Goal: Information Seeking & Learning: Learn about a topic

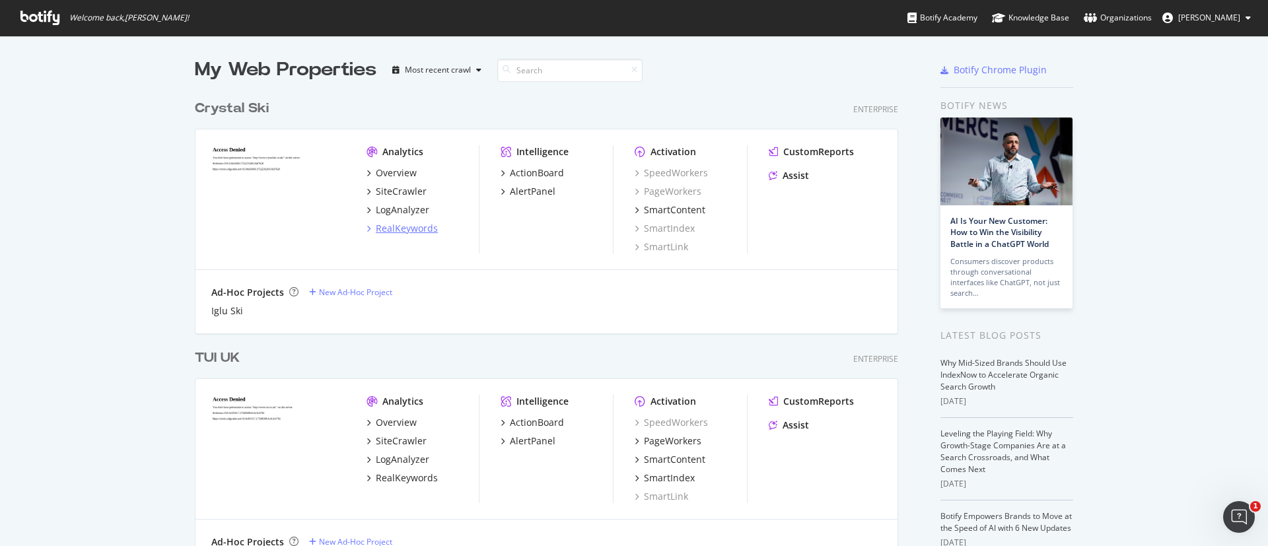
click at [398, 224] on div "RealKeywords" at bounding box center [407, 228] width 62 height 13
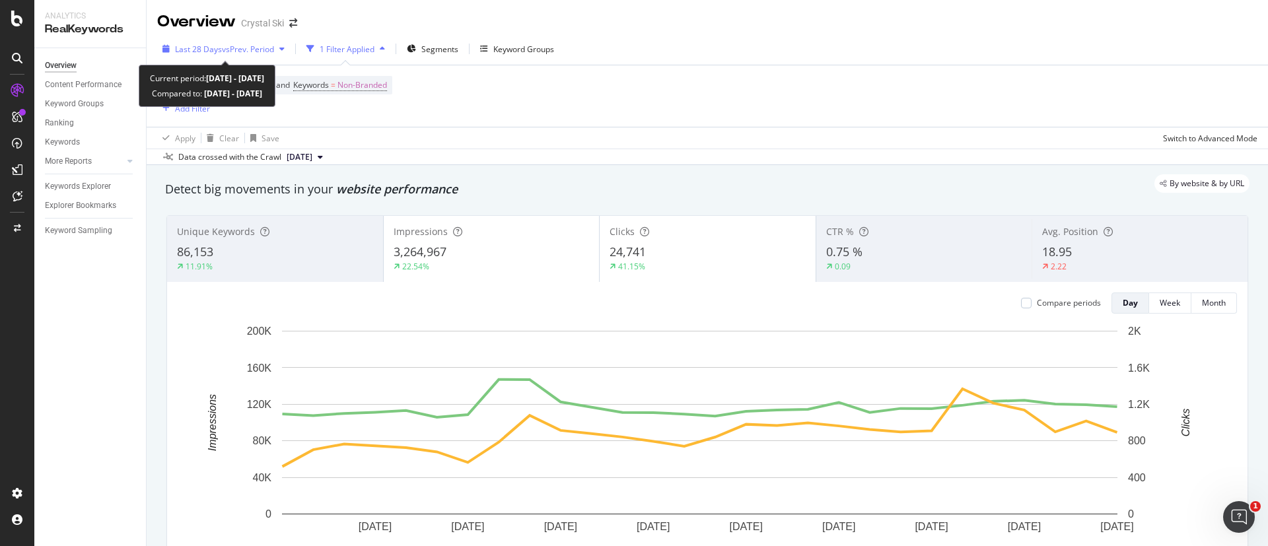
click at [222, 48] on span "vs Prev. Period" at bounding box center [248, 49] width 52 height 11
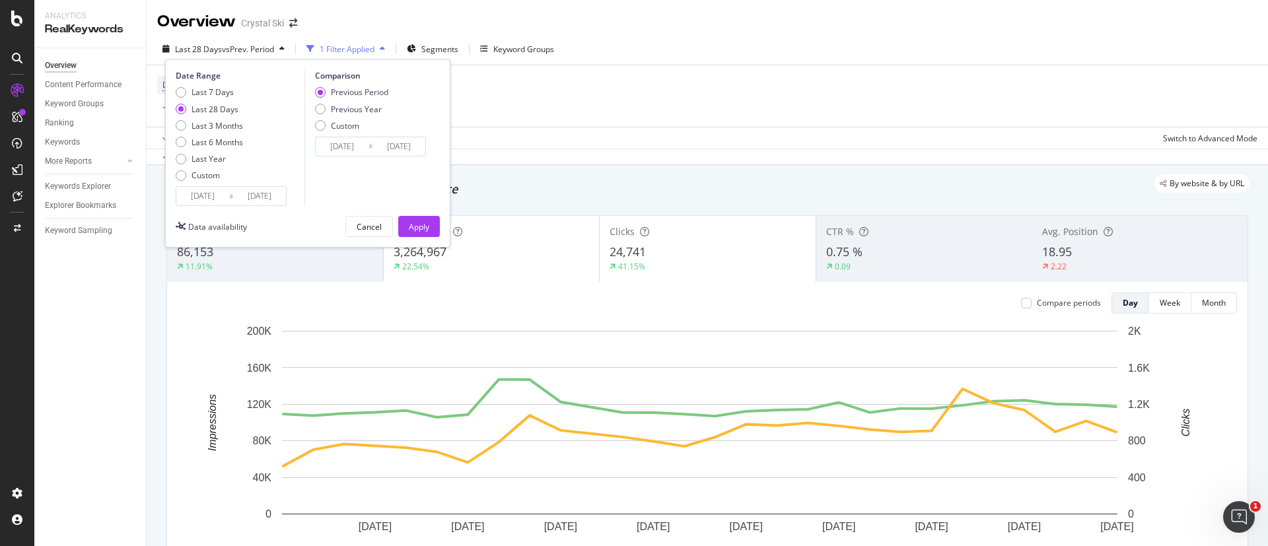
click at [609, 122] on div "Device = All and Country = All and Keywords = Non-Branded Add Filter" at bounding box center [707, 95] width 1100 height 61
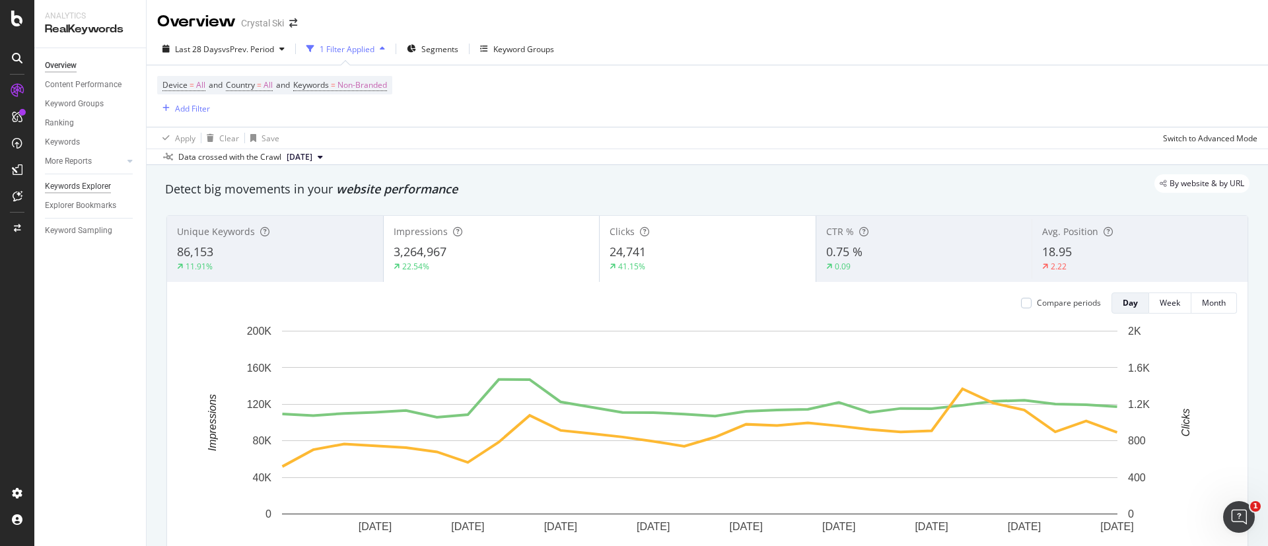
click at [71, 182] on div "Keywords Explorer" at bounding box center [78, 187] width 66 height 14
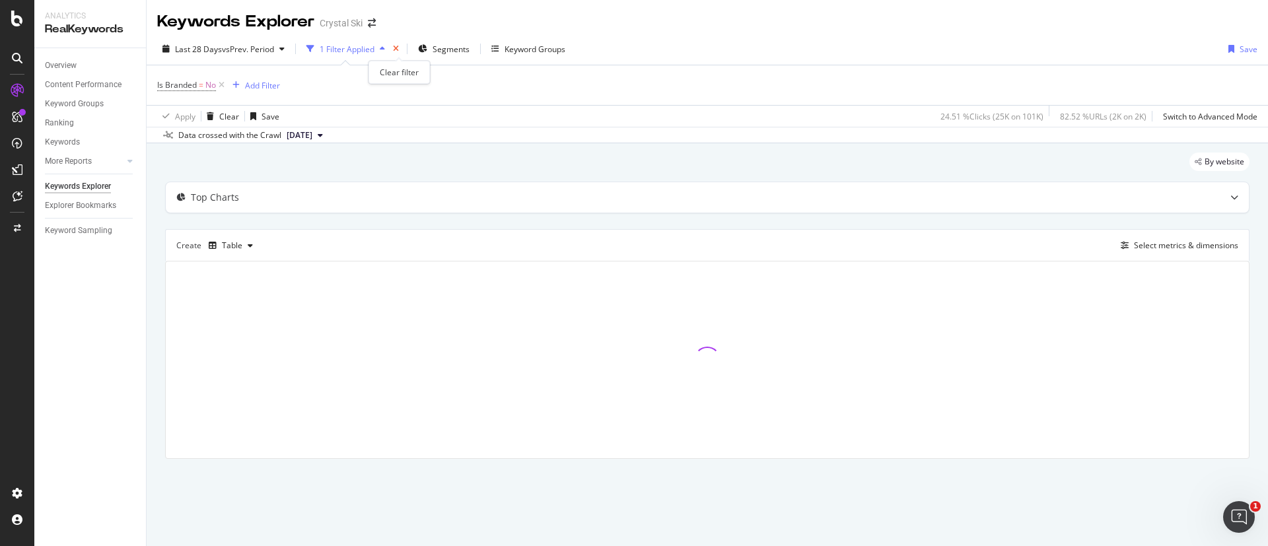
click at [398, 52] on icon "times" at bounding box center [396, 49] width 6 height 8
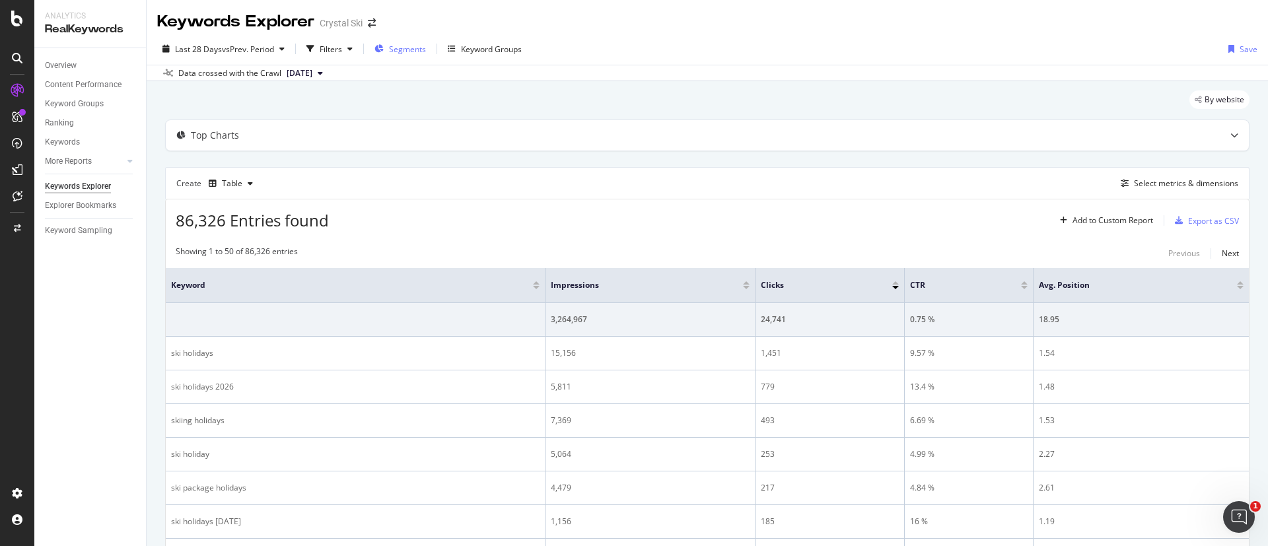
click at [414, 52] on span "Segments" at bounding box center [407, 49] width 37 height 11
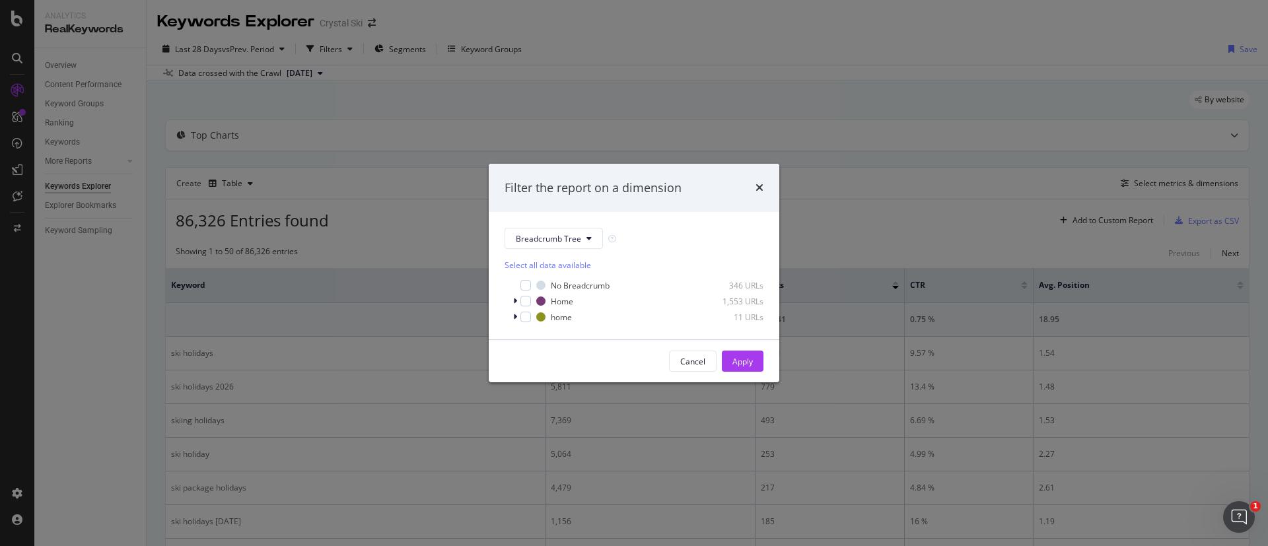
click at [753, 182] on div "Filter the report on a dimension" at bounding box center [634, 188] width 259 height 17
click at [756, 188] on icon "times" at bounding box center [760, 187] width 8 height 11
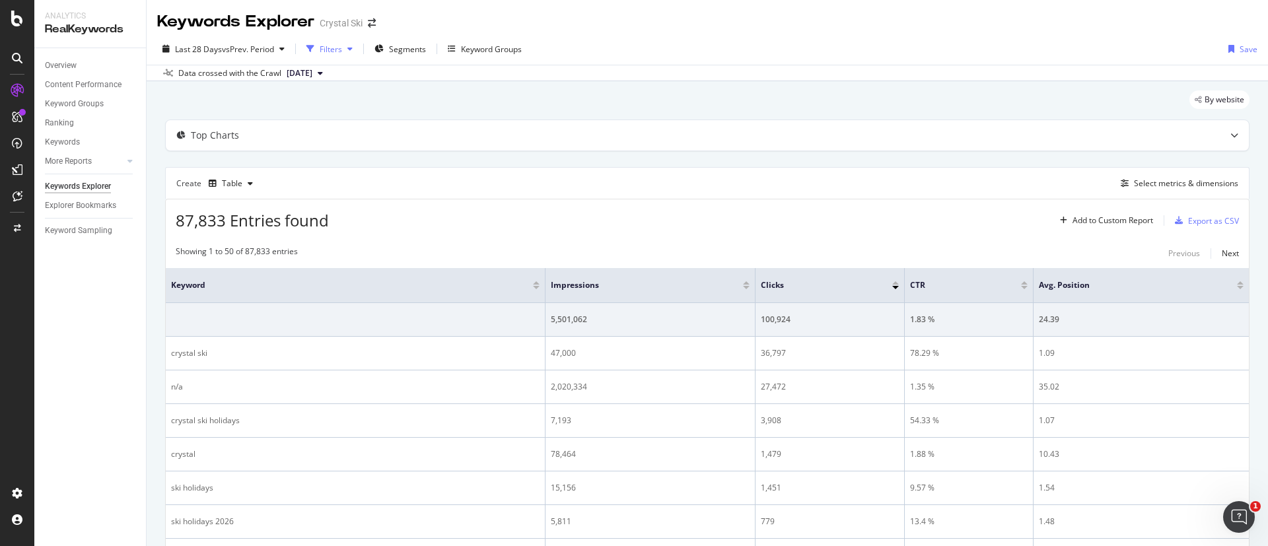
click at [334, 50] on div "Filters" at bounding box center [331, 49] width 22 height 11
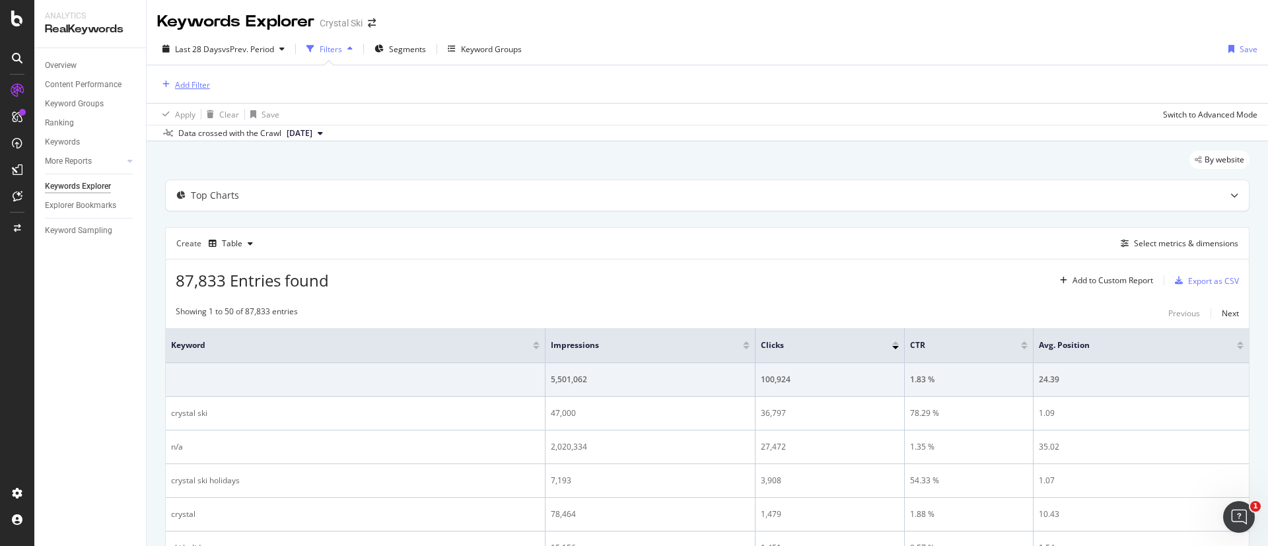
click at [177, 77] on div "Add Filter" at bounding box center [183, 84] width 53 height 15
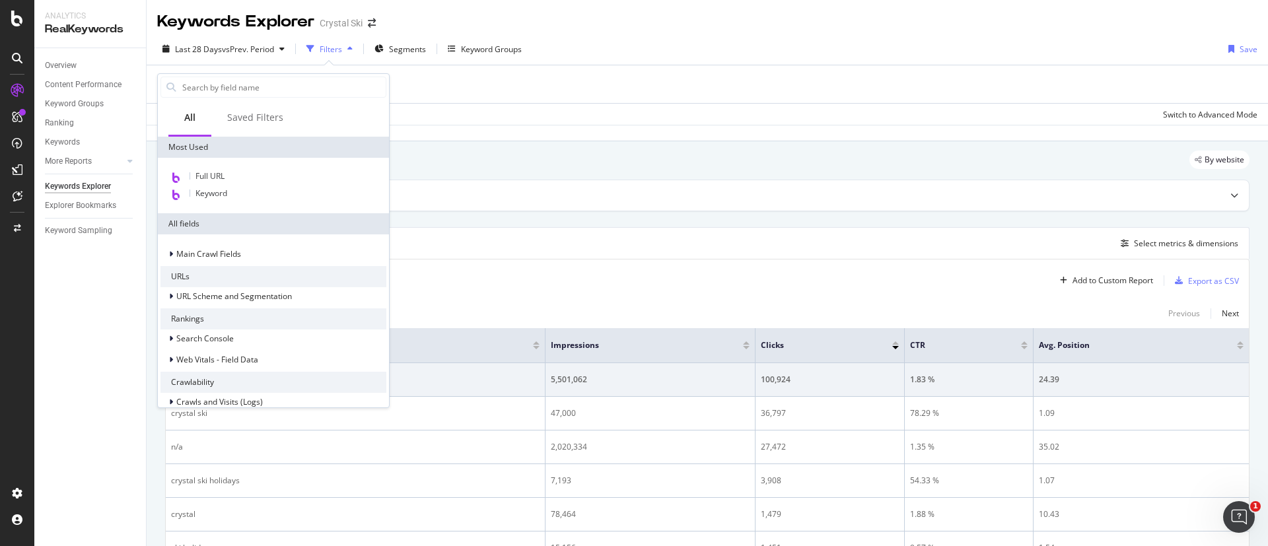
click at [237, 168] on div "Full URL" at bounding box center [273, 176] width 226 height 17
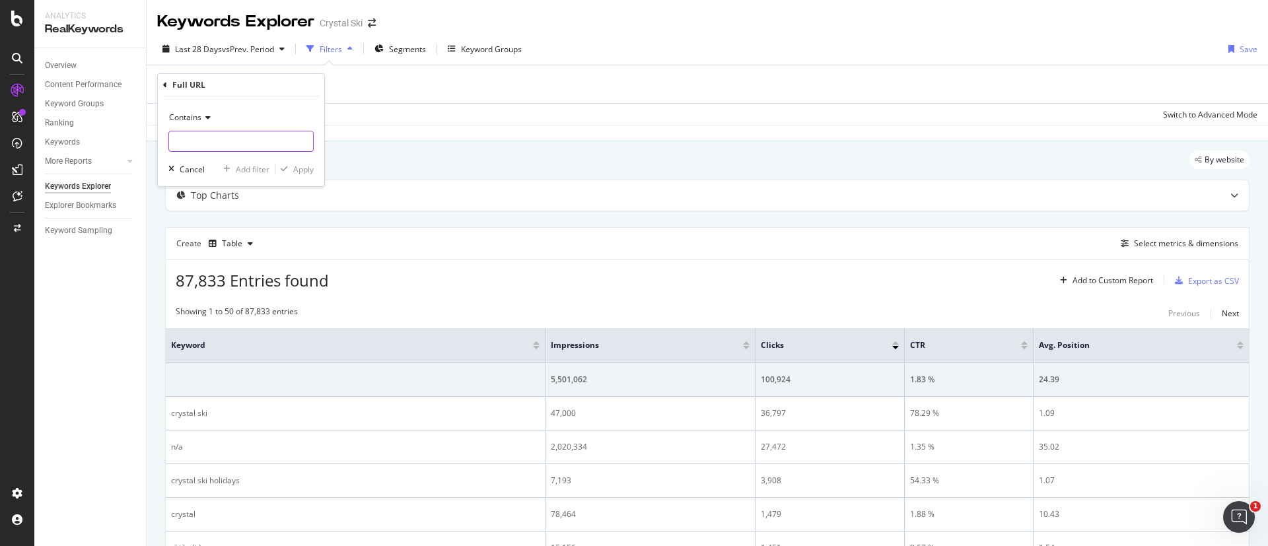
click at [222, 131] on input "text" at bounding box center [241, 141] width 144 height 21
paste input "[URL][DOMAIN_NAME]"
type input "[URL][DOMAIN_NAME]"
click at [298, 165] on div "Apply" at bounding box center [303, 169] width 20 height 11
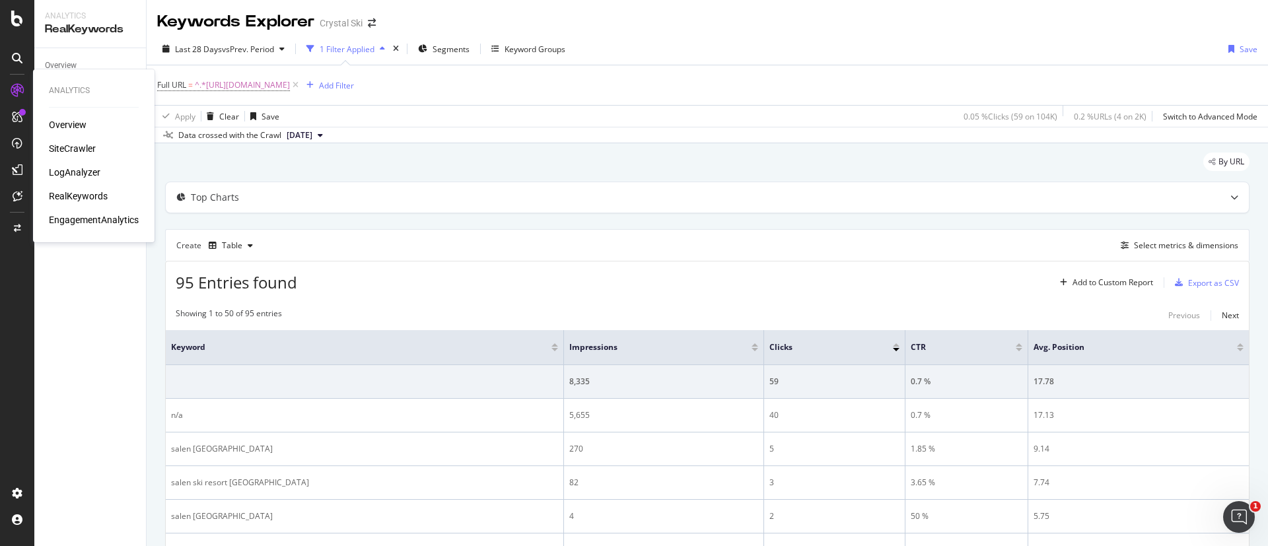
click at [77, 197] on div "RealKeywords" at bounding box center [78, 196] width 59 height 13
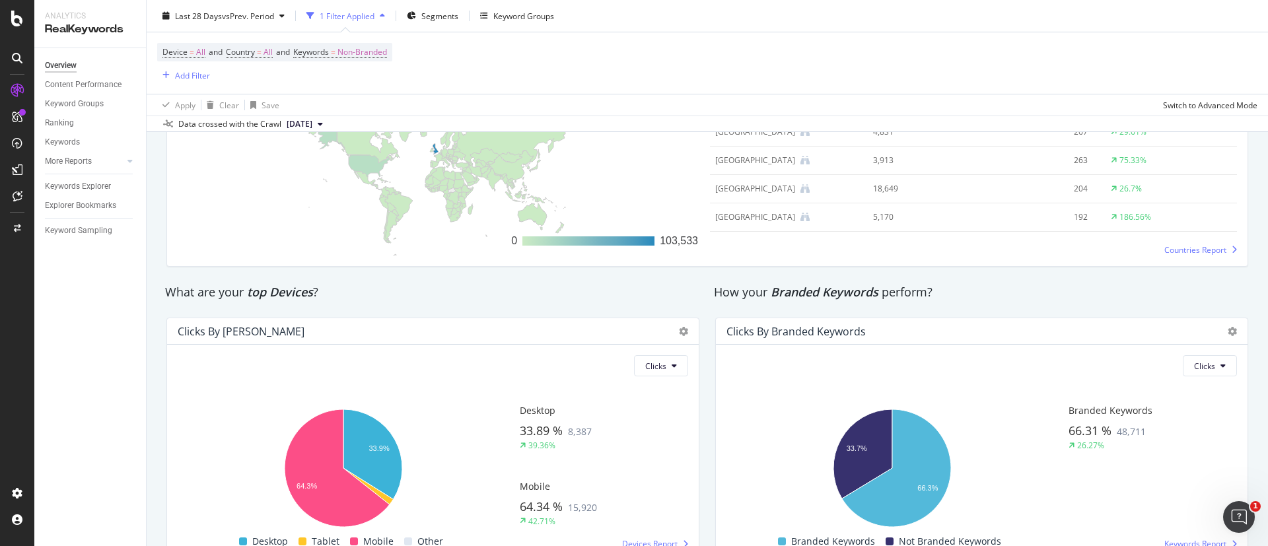
scroll to position [2131, 0]
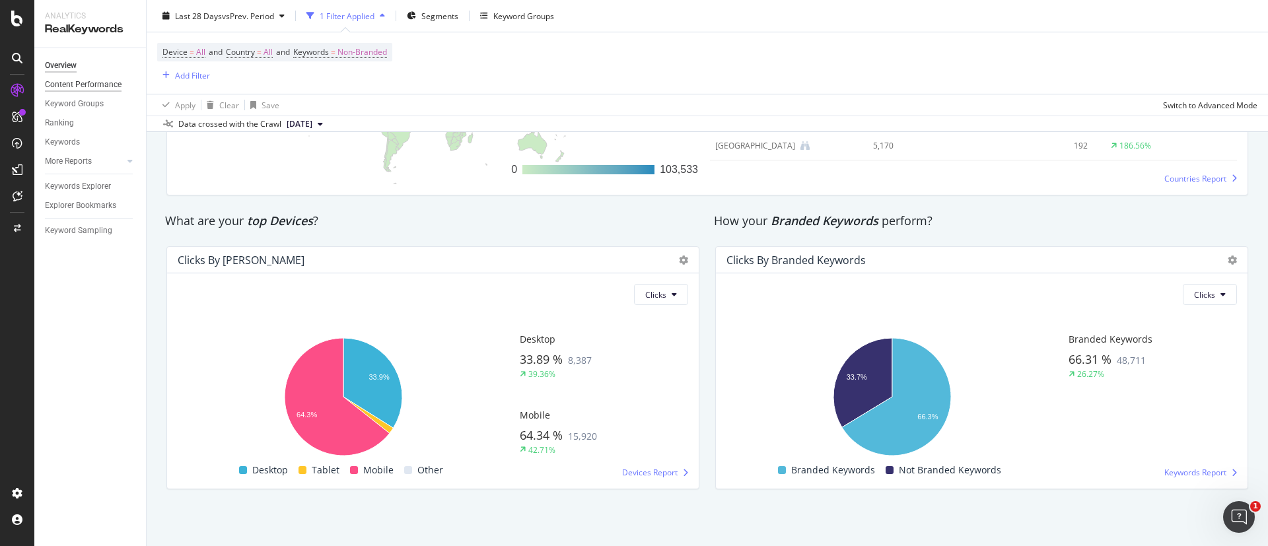
click at [87, 85] on div "Content Performance" at bounding box center [83, 85] width 77 height 14
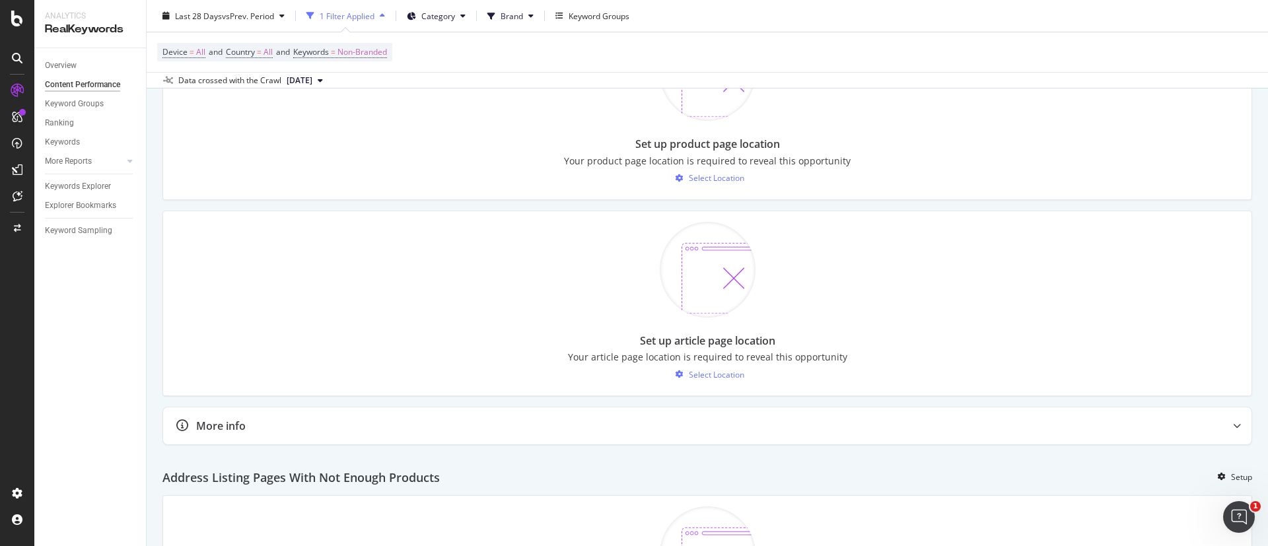
scroll to position [693, 0]
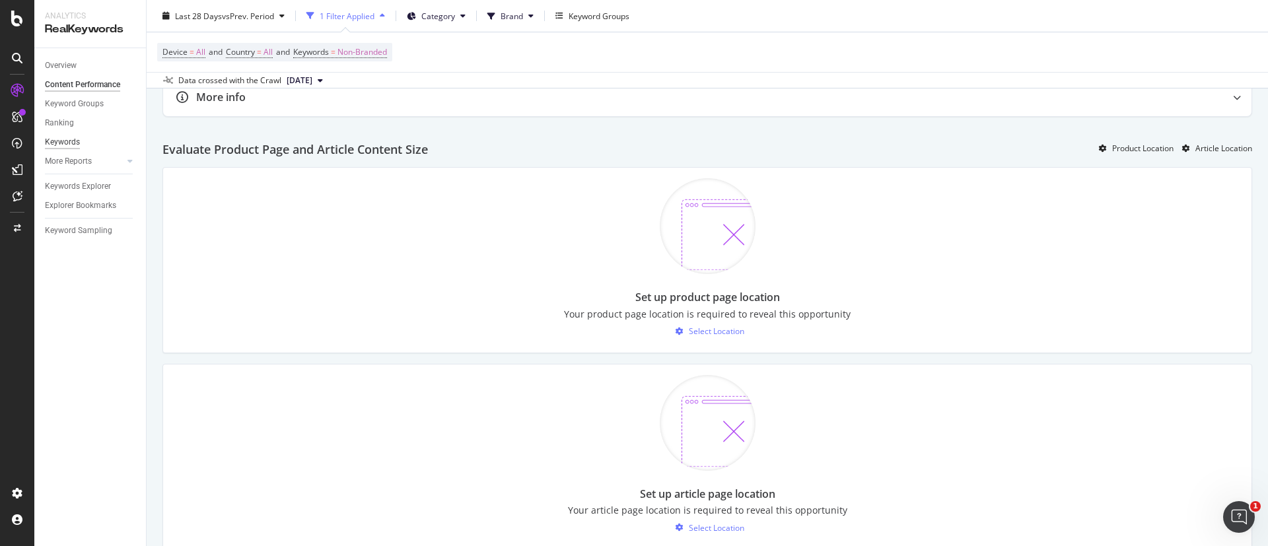
click at [61, 141] on div "Keywords" at bounding box center [62, 142] width 35 height 14
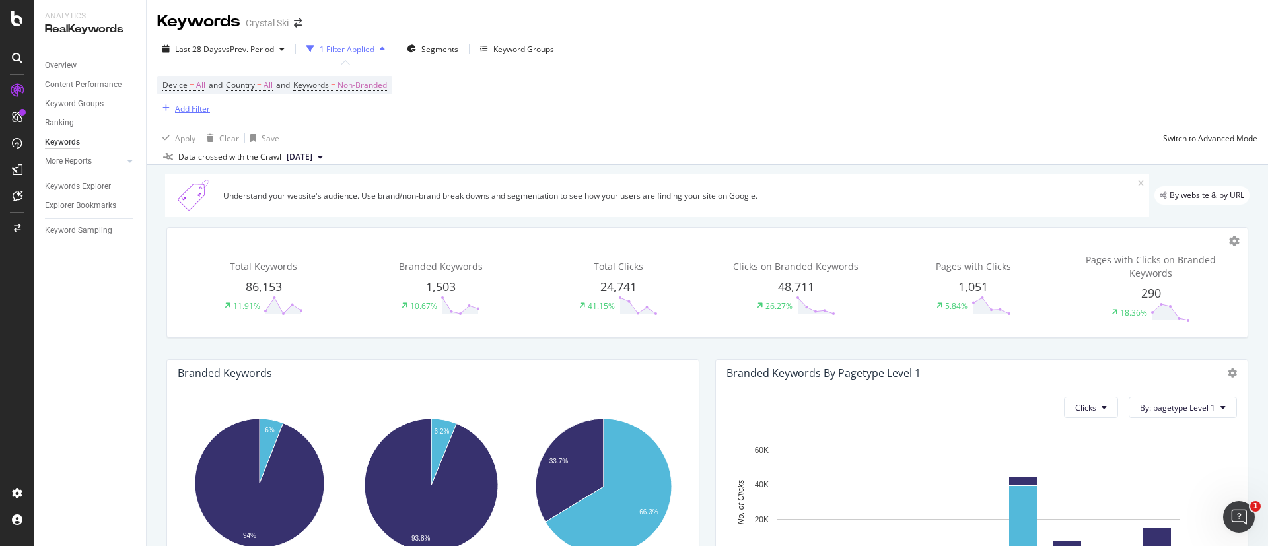
click at [170, 112] on div "button" at bounding box center [166, 108] width 18 height 8
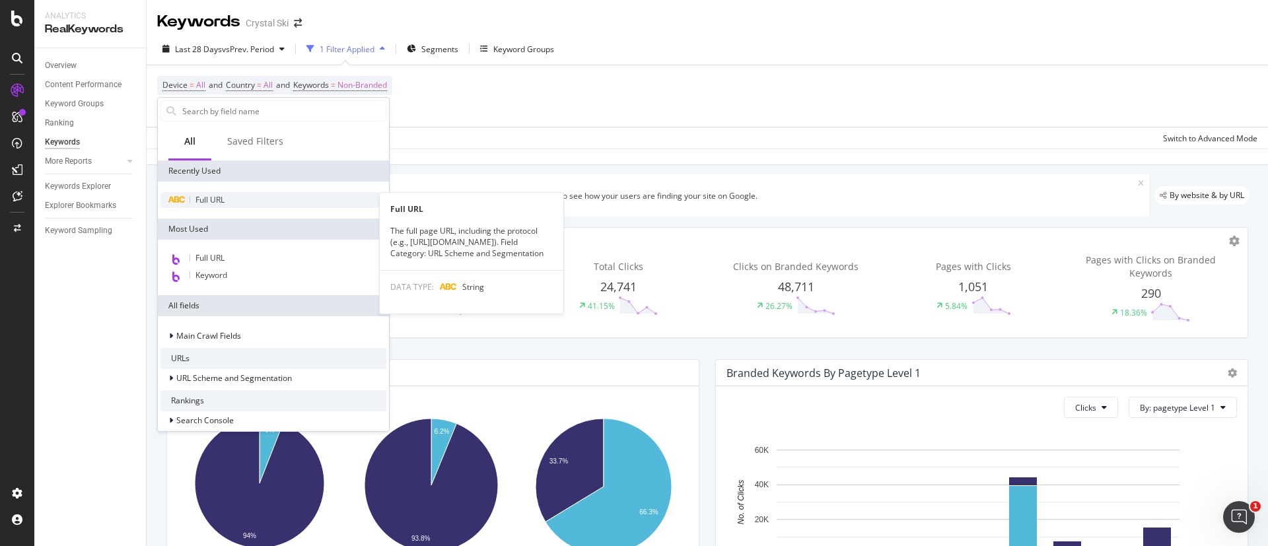
click at [212, 196] on span "Full URL" at bounding box center [209, 199] width 29 height 11
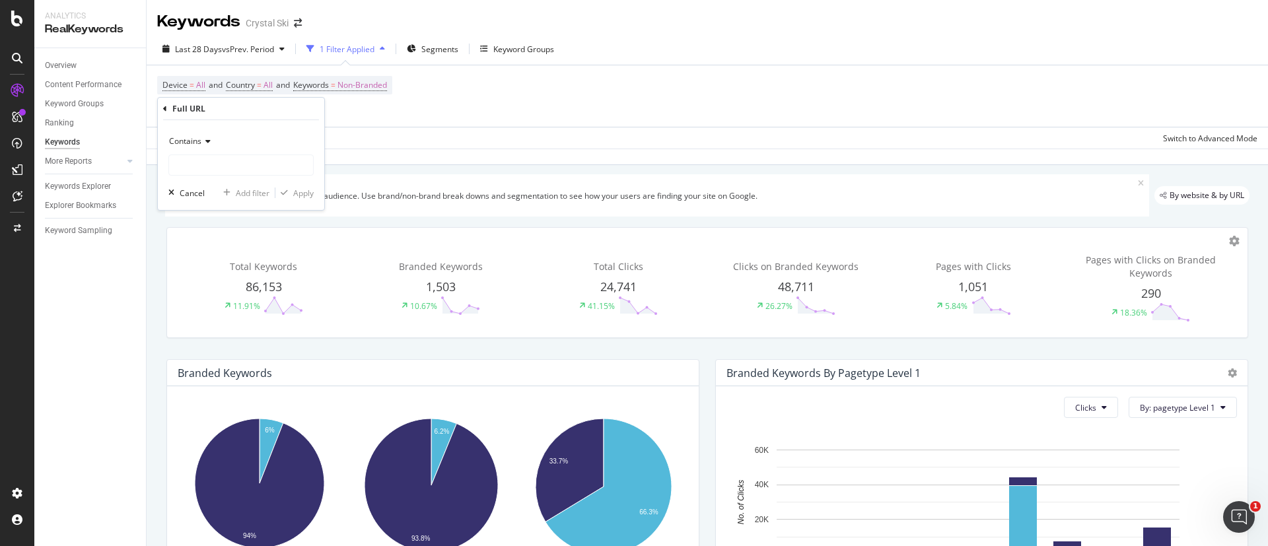
click at [271, 150] on div "Contains" at bounding box center [240, 141] width 145 height 21
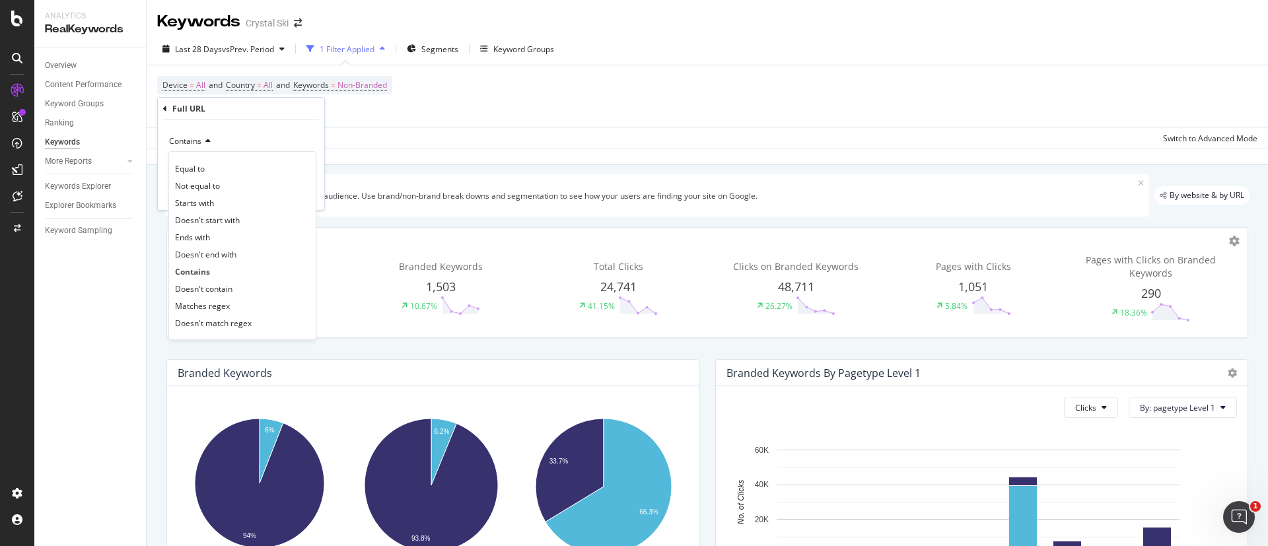
click at [268, 142] on div "Contains" at bounding box center [240, 141] width 145 height 21
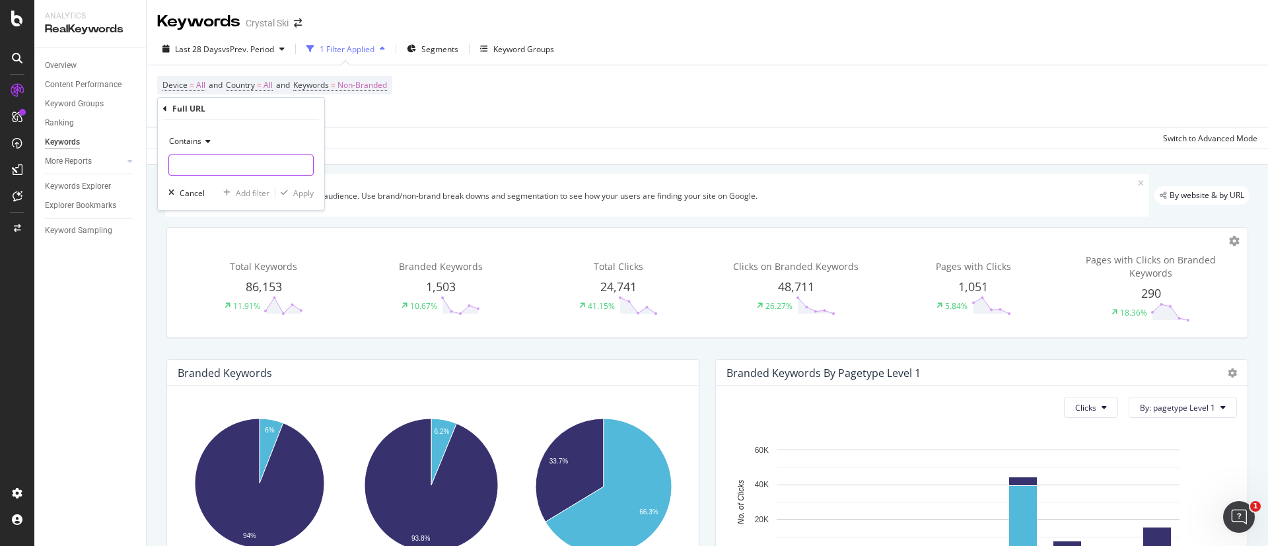
click at [259, 162] on input "text" at bounding box center [241, 165] width 144 height 21
paste input "[URL][DOMAIN_NAME]"
type input "[URL][DOMAIN_NAME]"
click at [306, 192] on div "Apply" at bounding box center [303, 193] width 20 height 11
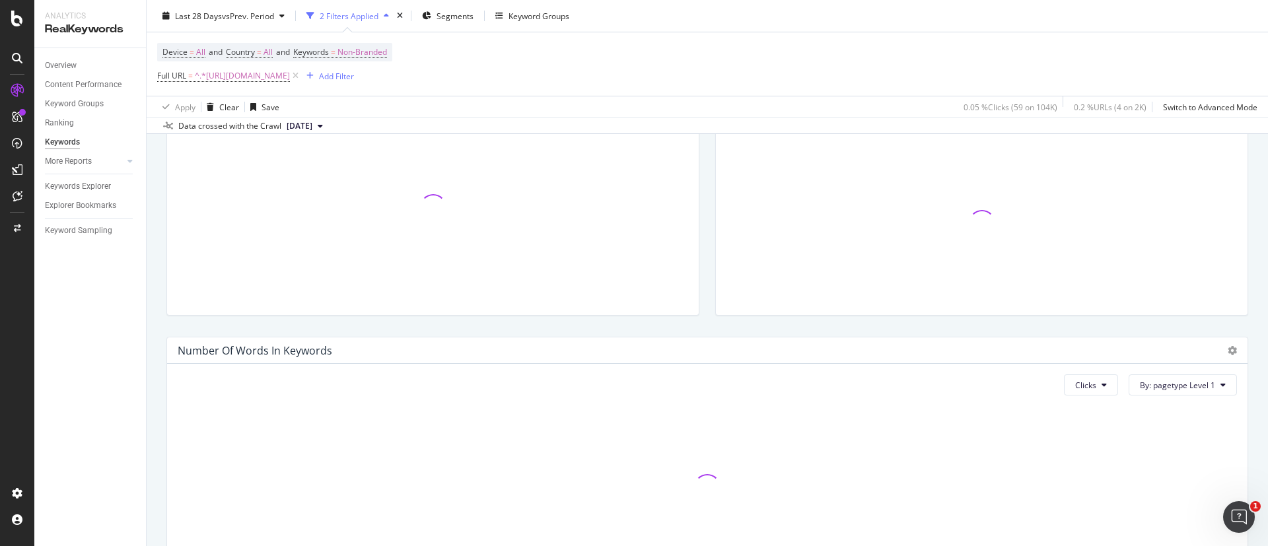
scroll to position [379, 0]
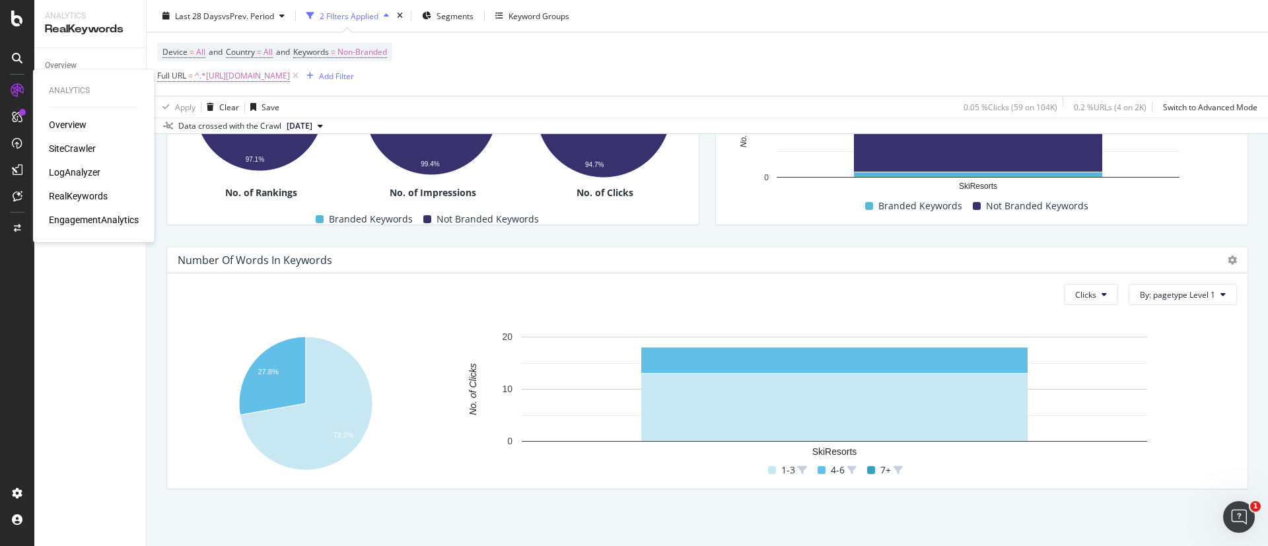
click at [80, 149] on div "SiteCrawler" at bounding box center [72, 148] width 47 height 13
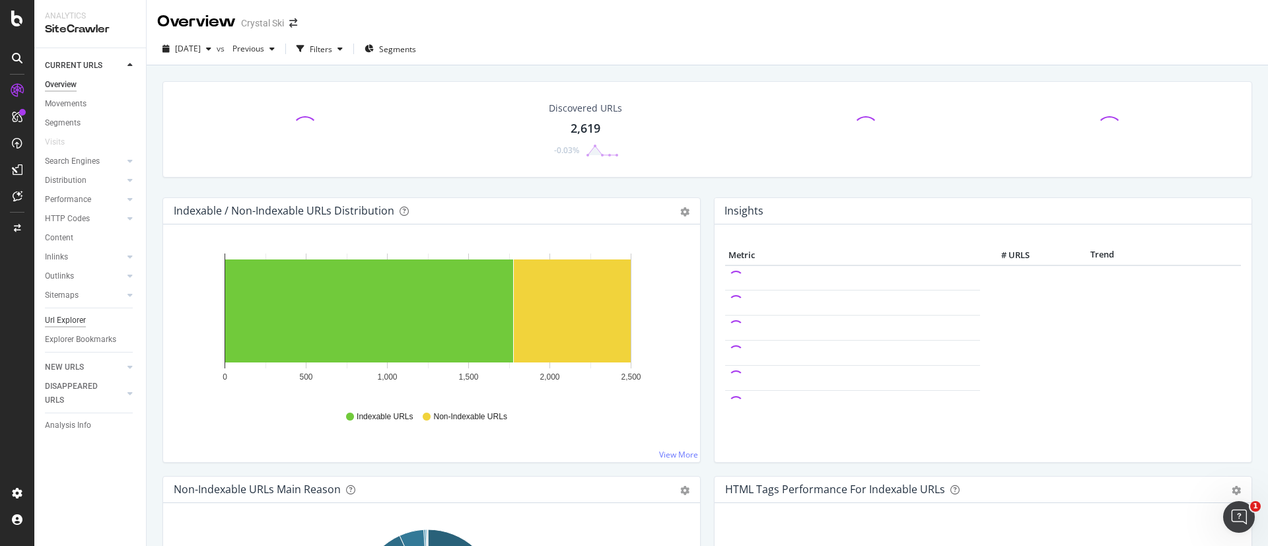
click at [75, 316] on div "Url Explorer" at bounding box center [65, 321] width 41 height 14
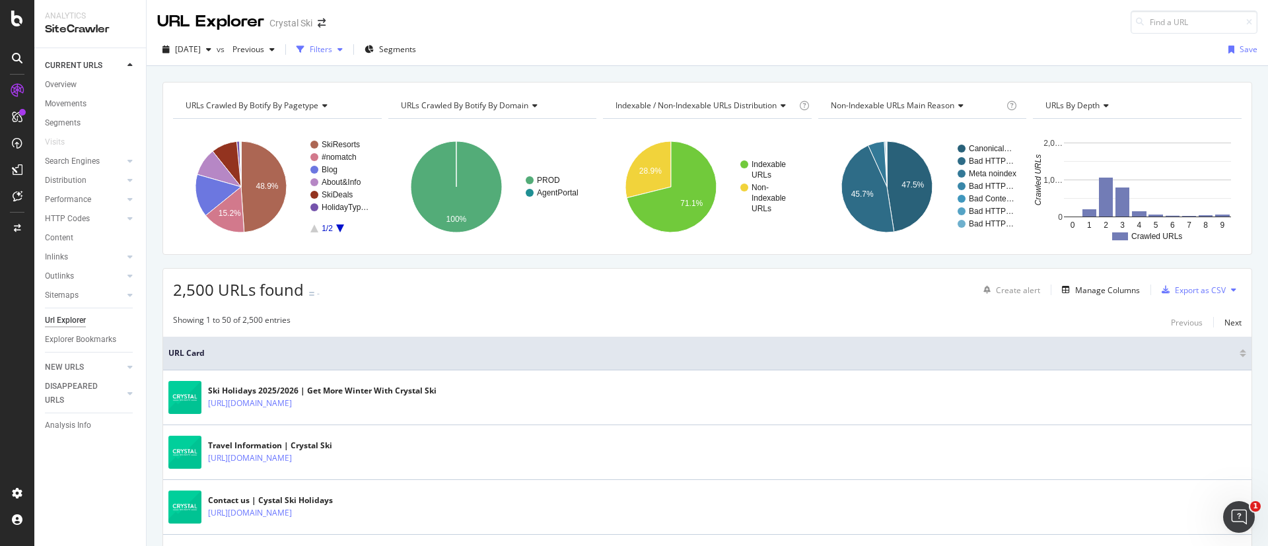
click at [332, 44] on div "Filters" at bounding box center [321, 49] width 22 height 11
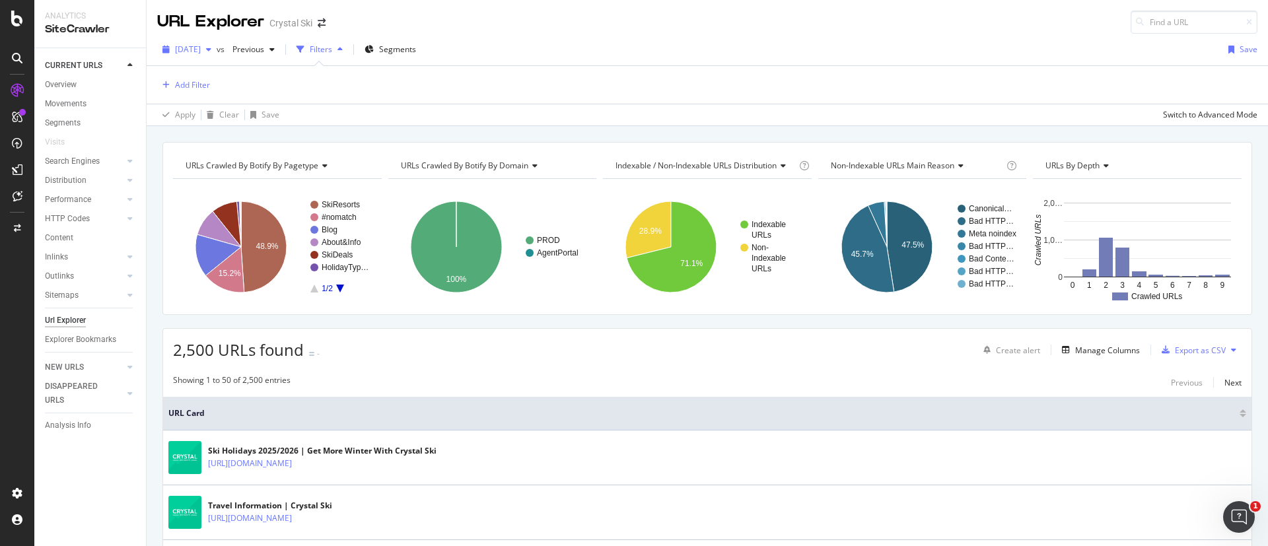
click at [217, 44] on div "[DATE]" at bounding box center [186, 50] width 59 height 20
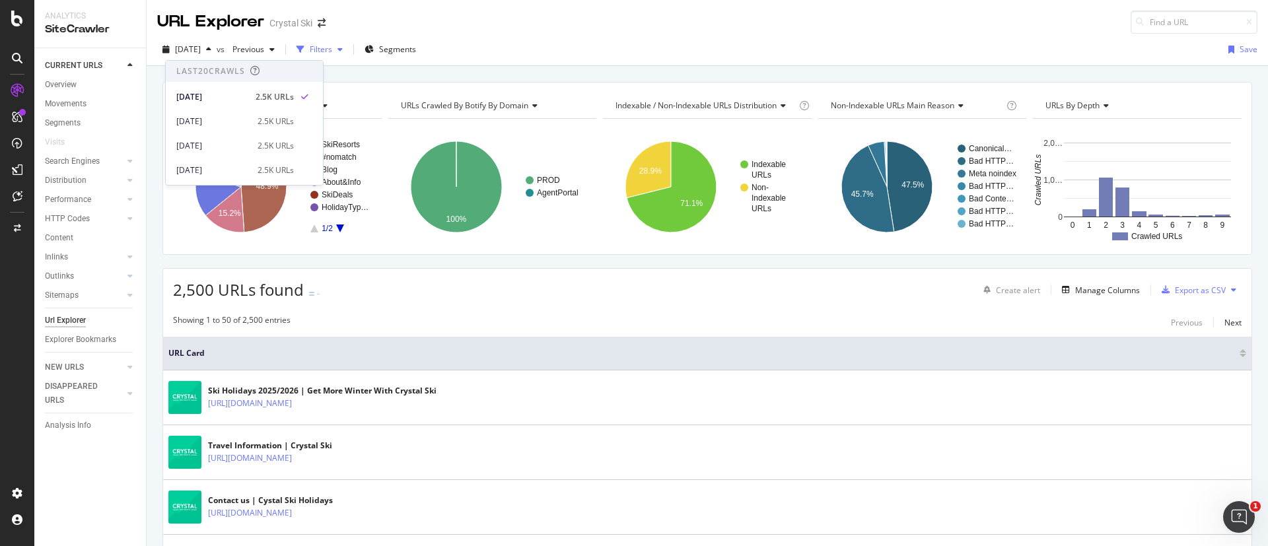
click at [332, 48] on div "Filters" at bounding box center [321, 49] width 22 height 11
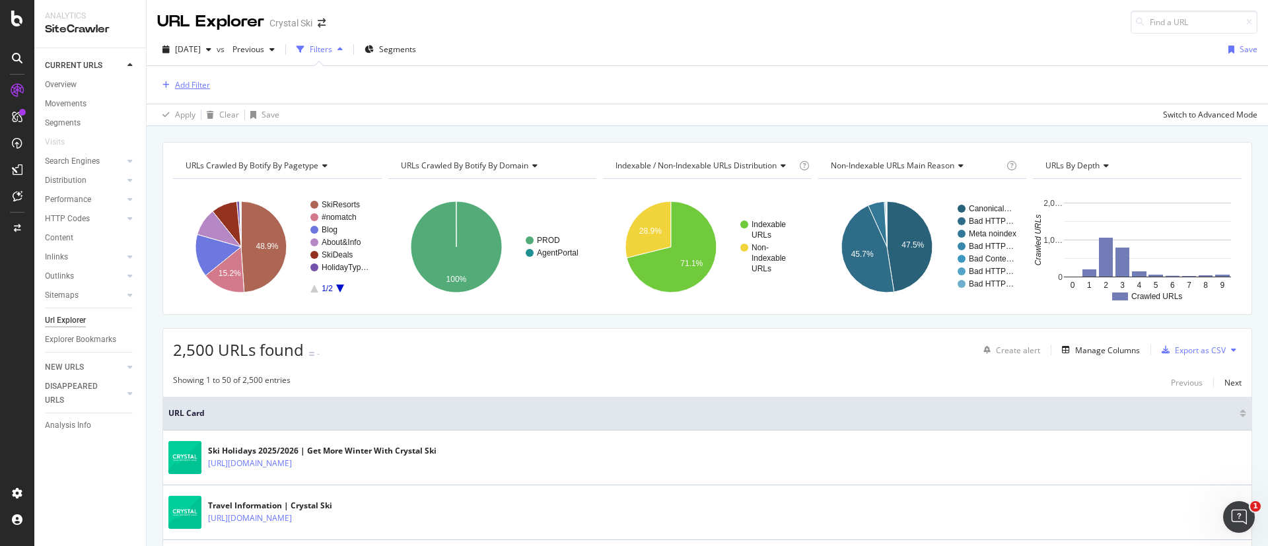
click at [190, 87] on div "Add Filter" at bounding box center [192, 84] width 35 height 11
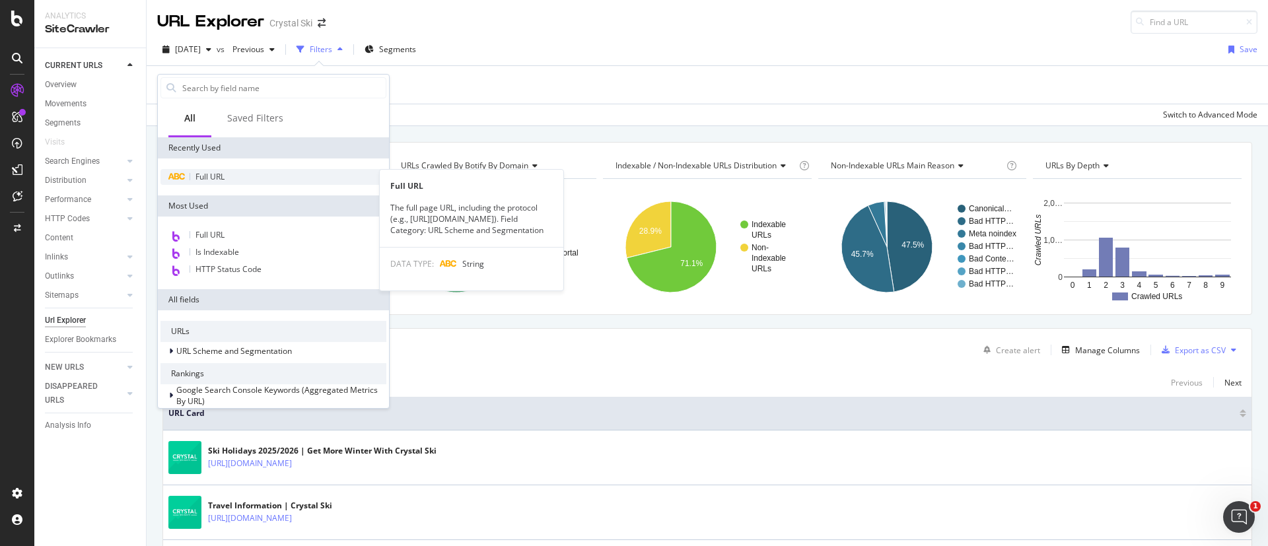
click at [229, 174] on div "Full URL" at bounding box center [273, 177] width 226 height 16
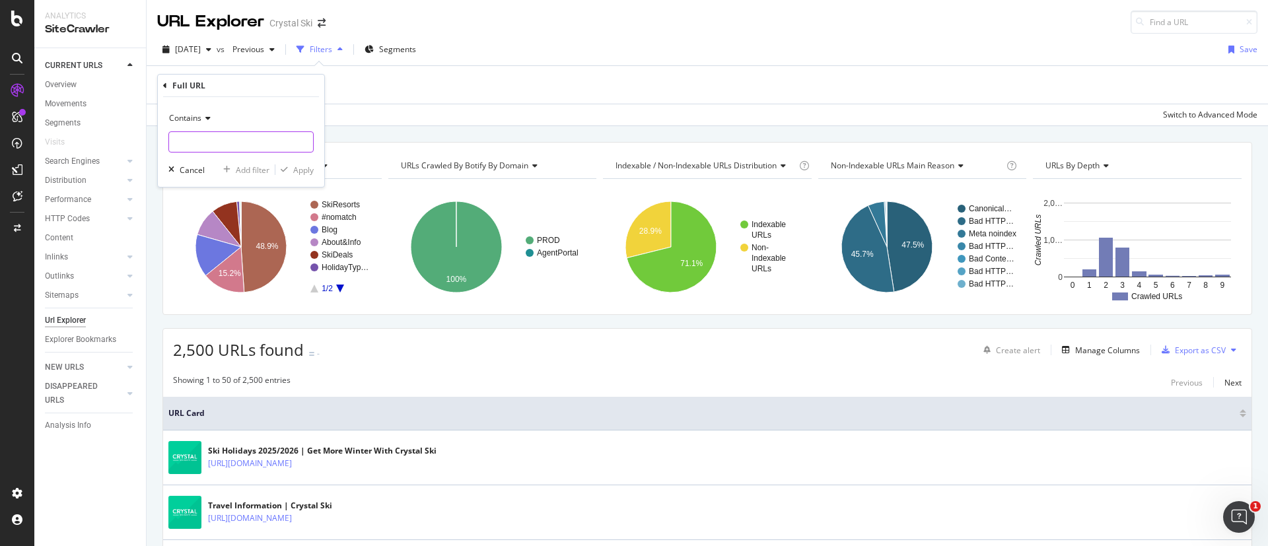
click at [250, 135] on input "text" at bounding box center [241, 141] width 144 height 21
paste input "[URL][DOMAIN_NAME]"
type input "[URL][DOMAIN_NAME]"
click at [304, 172] on div "Apply" at bounding box center [303, 169] width 20 height 11
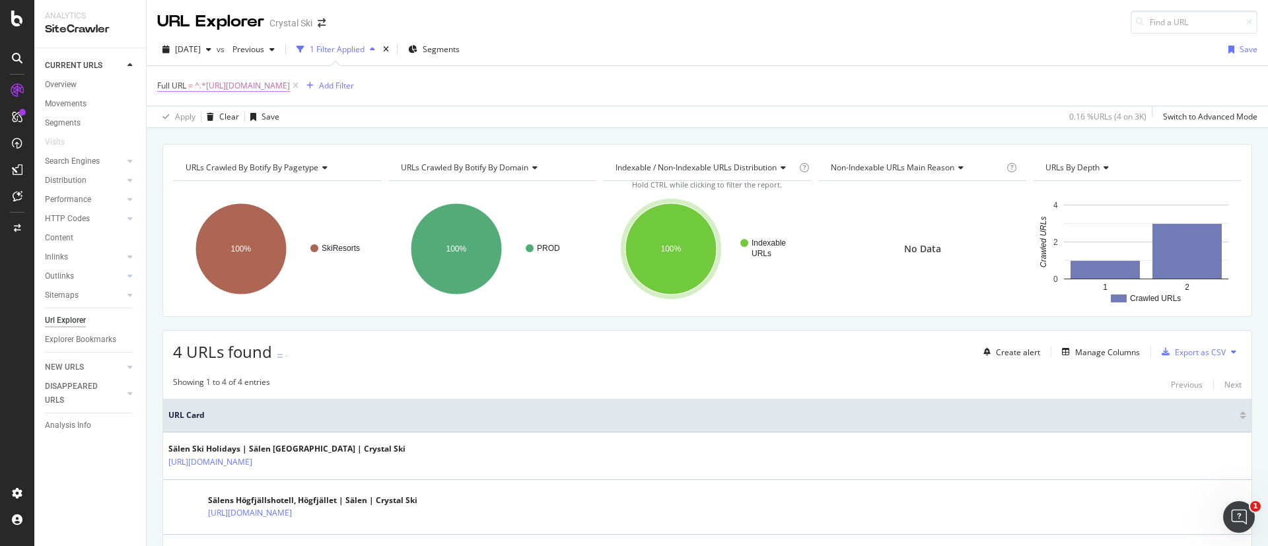
click at [290, 83] on span "^.*[URL][DOMAIN_NAME]" at bounding box center [242, 86] width 95 height 18
click at [435, 123] on div "Apply Clear Save 0.16 % URLs ( 4 on 3K ) Switch to Advanced Mode" at bounding box center [707, 117] width 1121 height 22
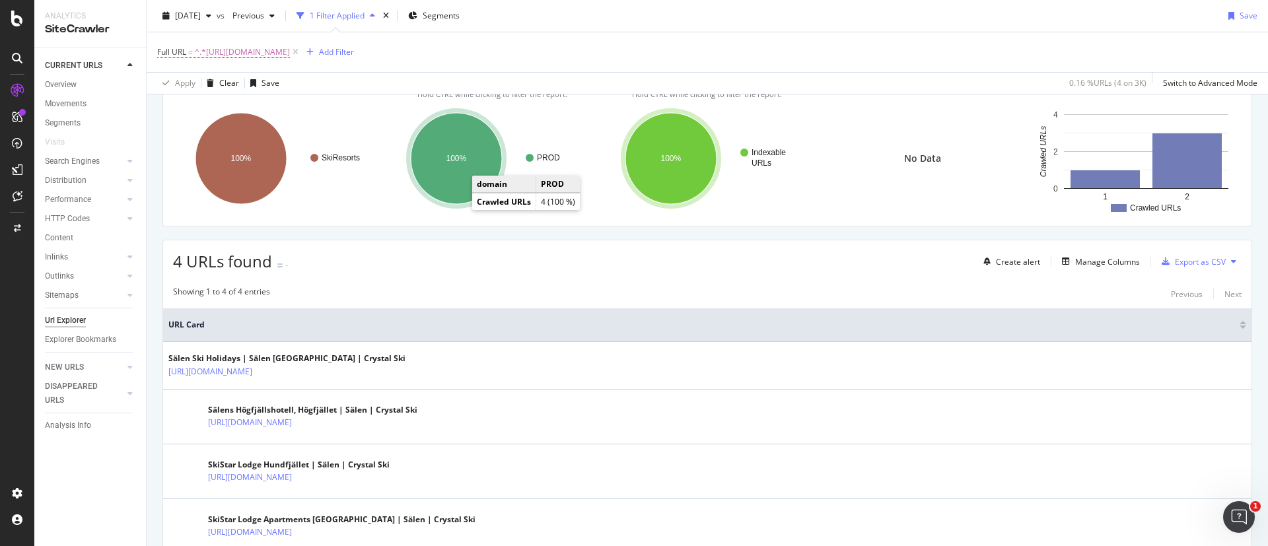
scroll to position [174, 0]
